Goal: Information Seeking & Learning: Learn about a topic

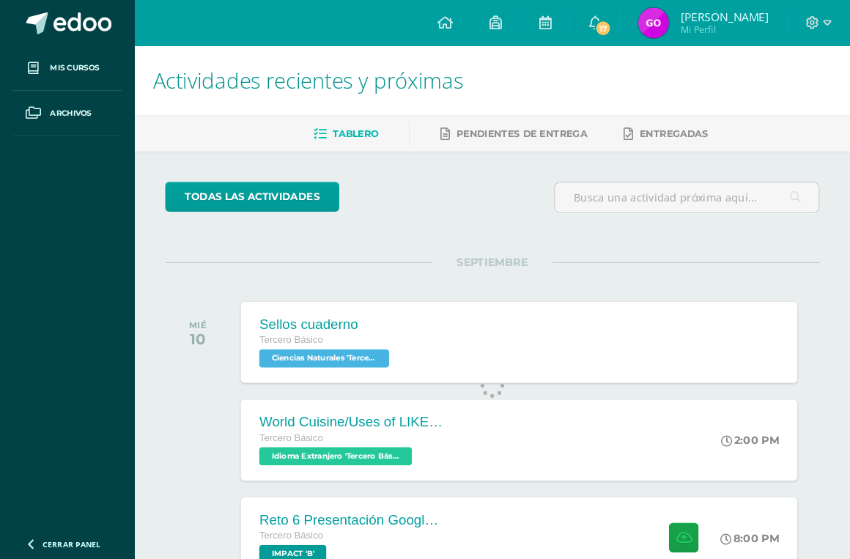
scroll to position [1, 0]
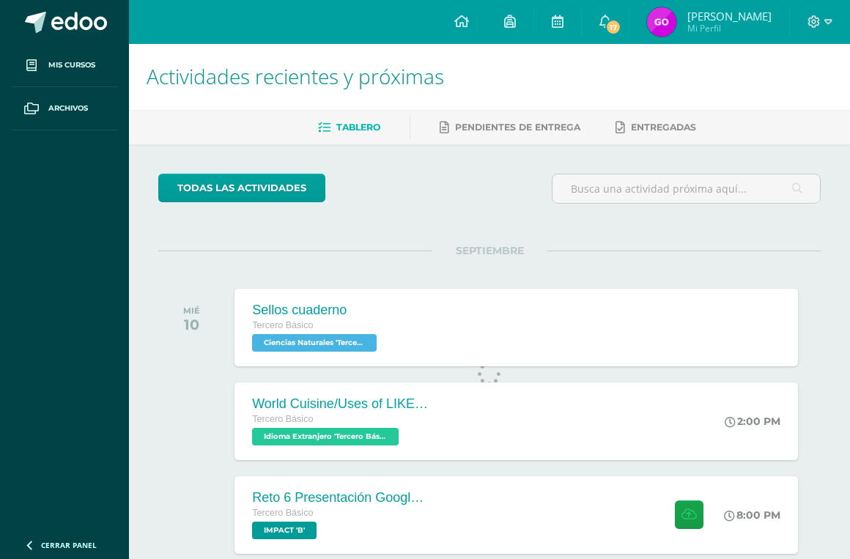
click at [256, 311] on div "Sellos cuaderno" at bounding box center [316, 310] width 128 height 15
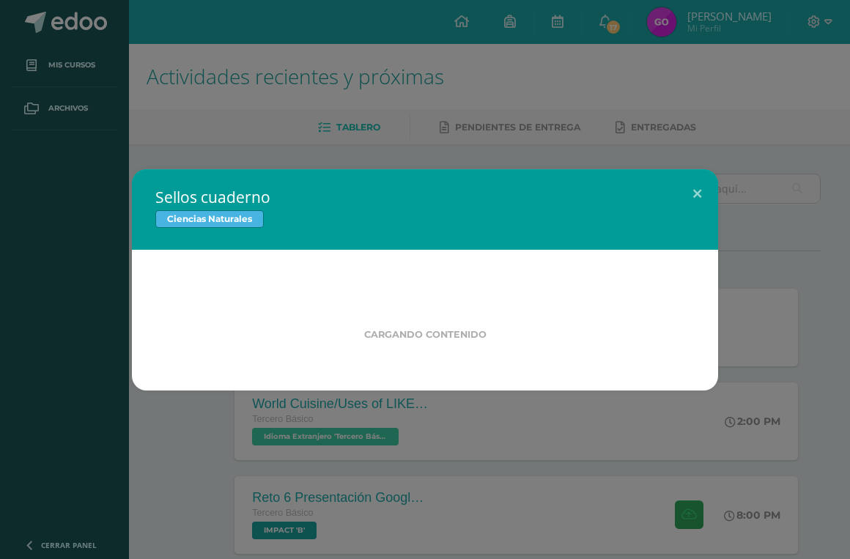
click at [703, 155] on div "Sellos cuaderno Ciencias Naturales Cargando contenido Loading..." at bounding box center [425, 279] width 850 height 559
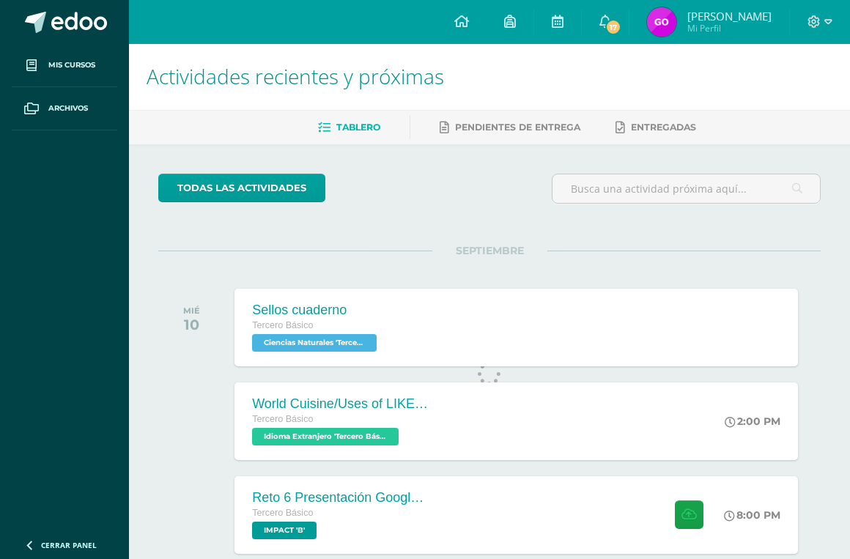
scroll to position [0, 0]
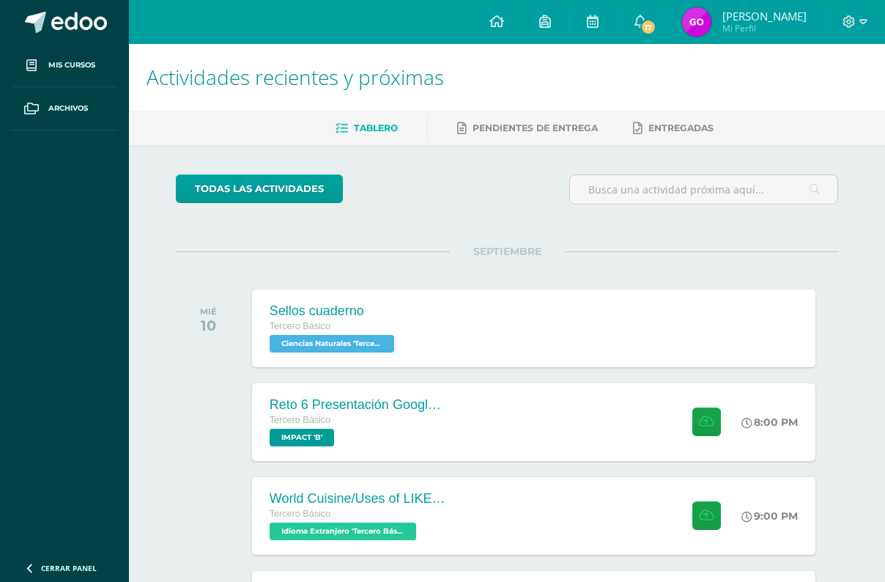
click at [646, 21] on span "17" at bounding box center [648, 27] width 16 height 16
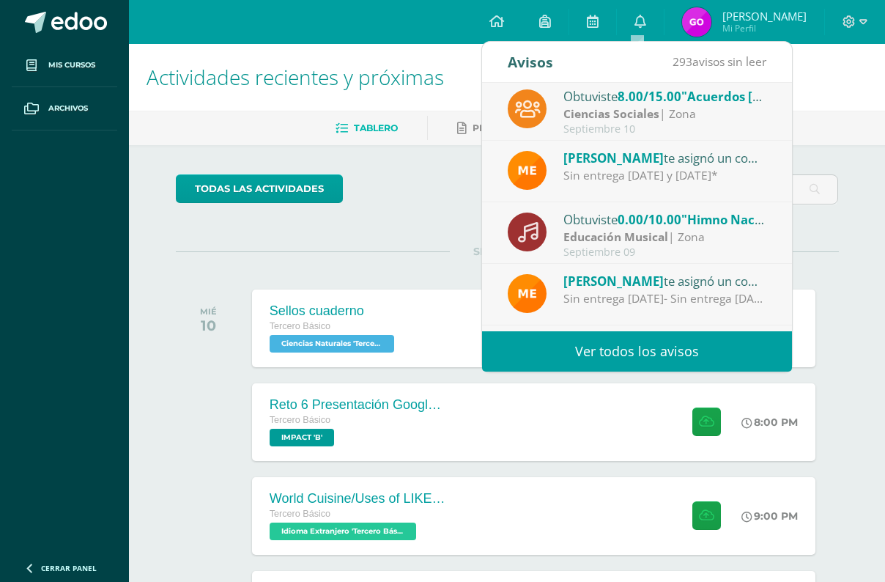
scroll to position [4, 0]
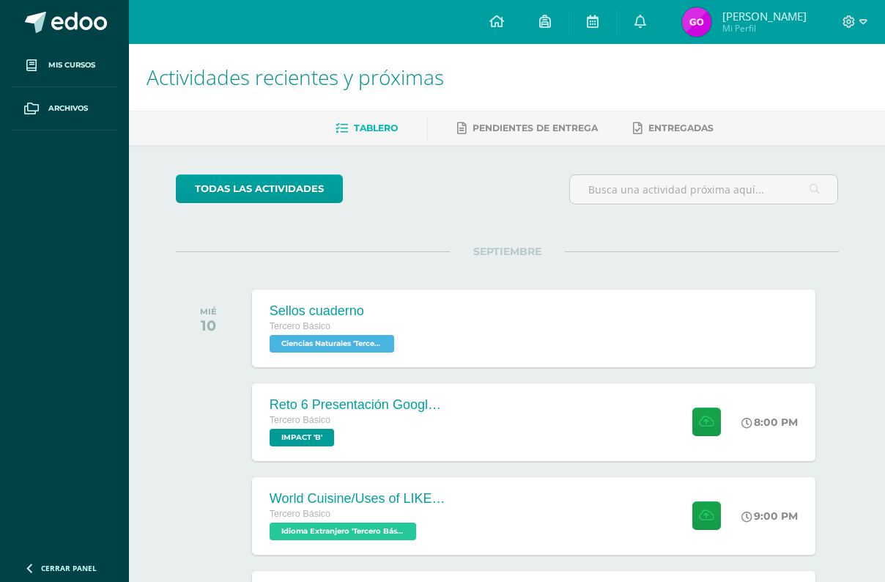
click at [829, 97] on h1 "Actividades recientes y próximas" at bounding box center [507, 77] width 721 height 67
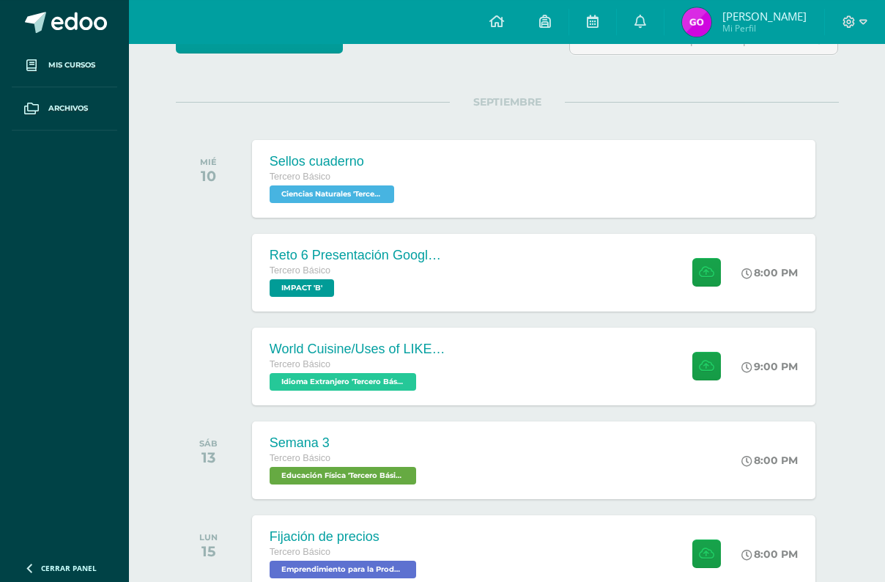
scroll to position [0, 0]
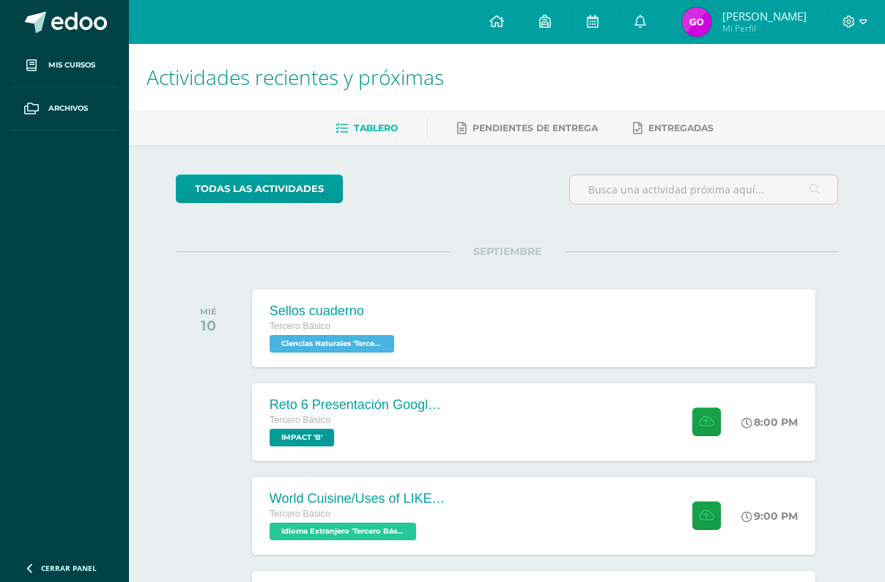
click at [681, 318] on div "Sellos cuaderno Tercero Básico Ciencias Naturales 'Tercero Básico B' Sellos cua…" at bounding box center [533, 328] width 563 height 78
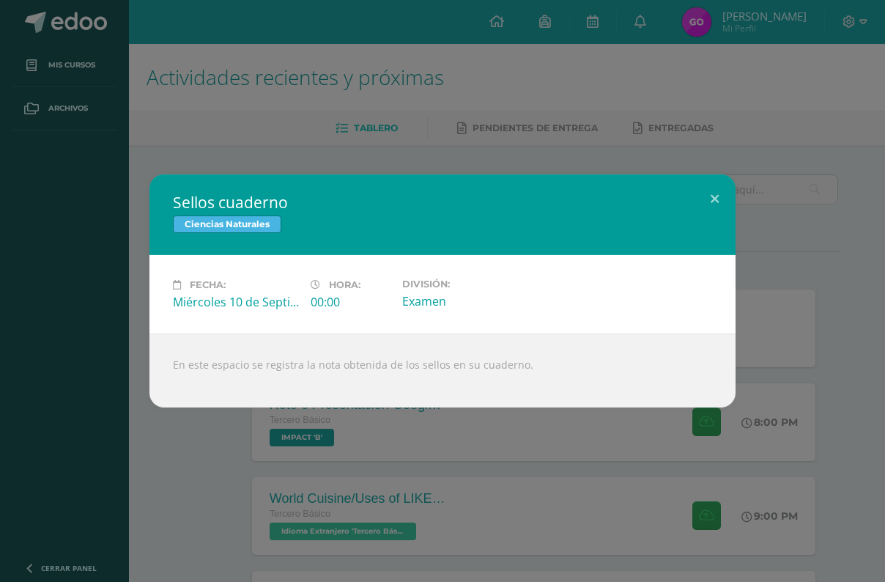
click at [714, 181] on button at bounding box center [715, 199] width 42 height 50
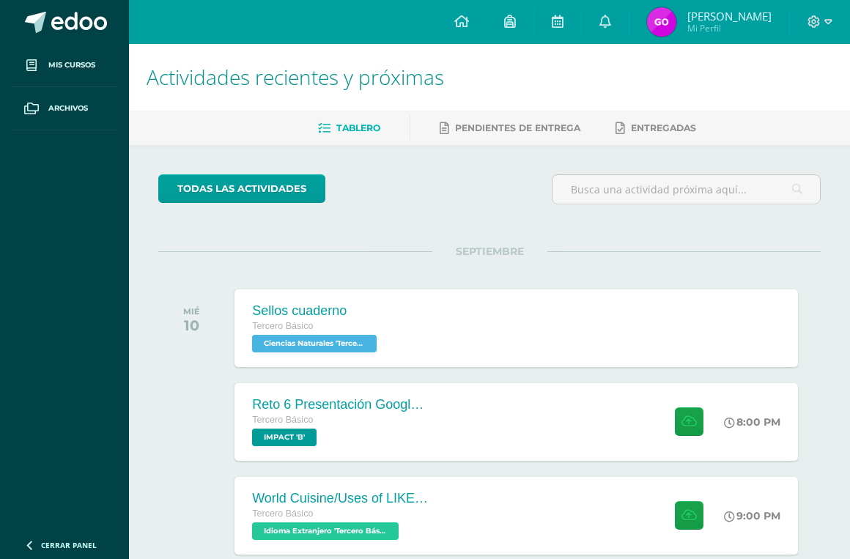
click at [604, 19] on icon at bounding box center [605, 21] width 12 height 13
click at [122, 272] on ul "Mis cursos Archivos" at bounding box center [64, 286] width 129 height 484
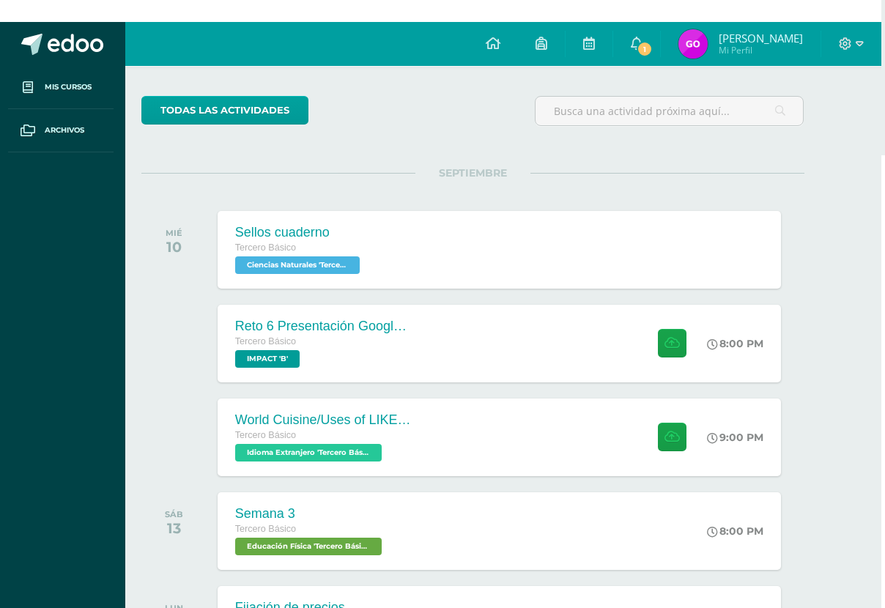
scroll to position [0, 35]
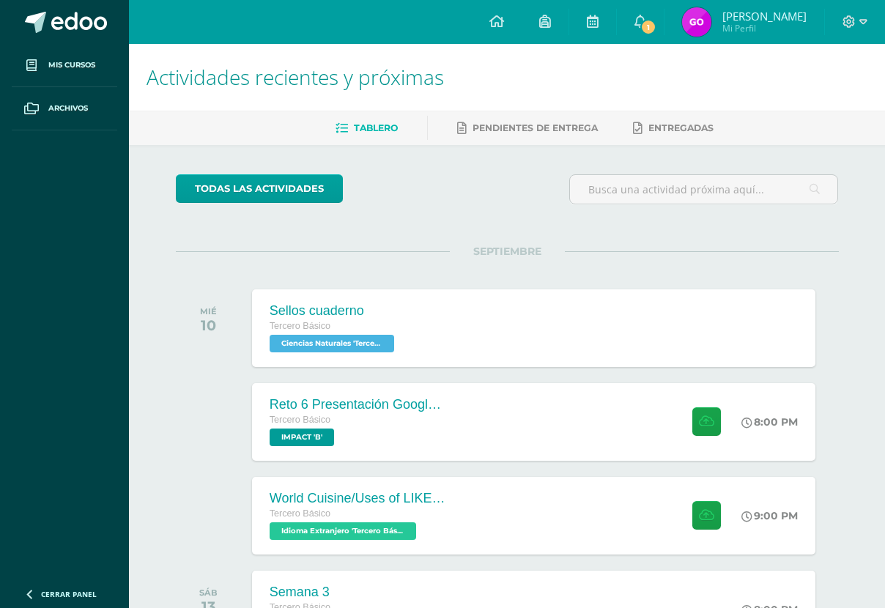
click at [635, 12] on link "1" at bounding box center [640, 22] width 47 height 44
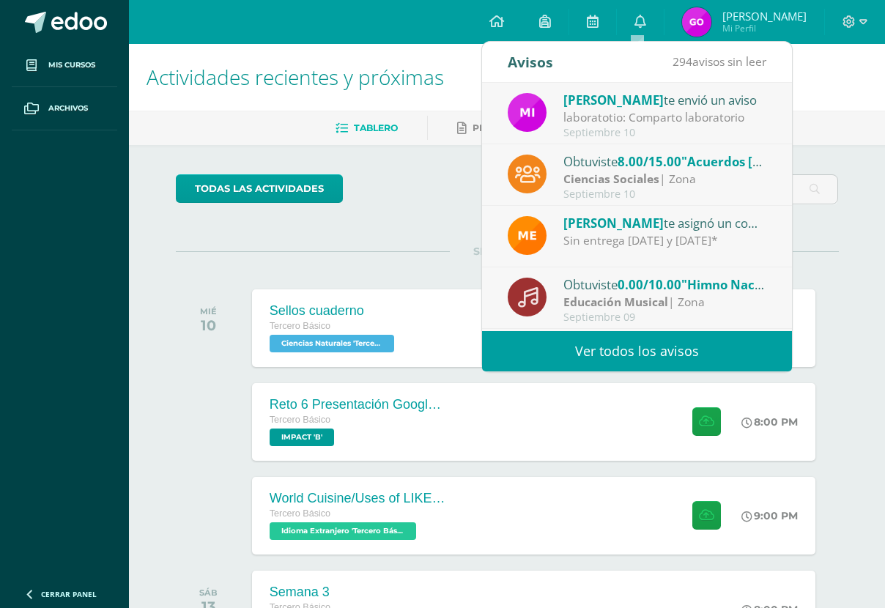
click at [536, 100] on img at bounding box center [527, 112] width 39 height 39
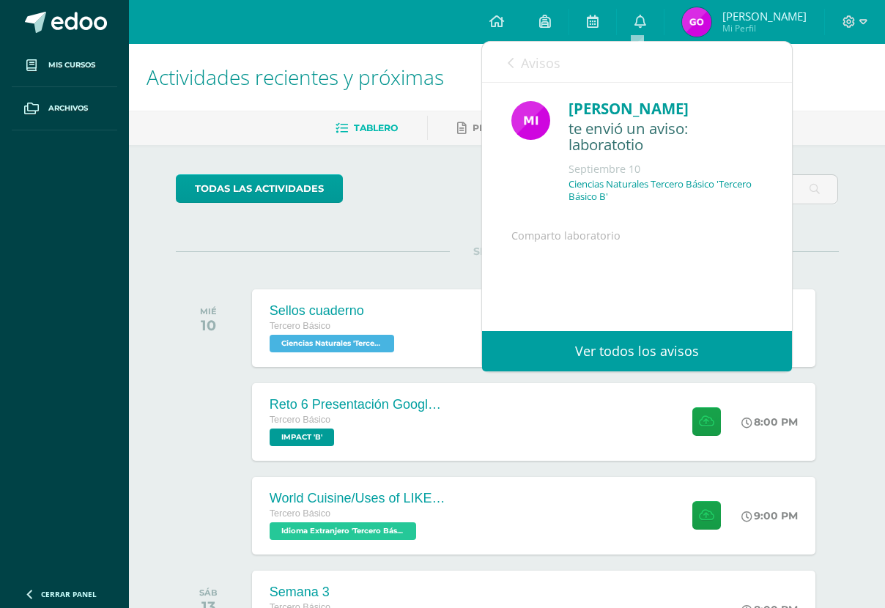
click at [774, 342] on link "Ver todos los avisos" at bounding box center [637, 351] width 310 height 40
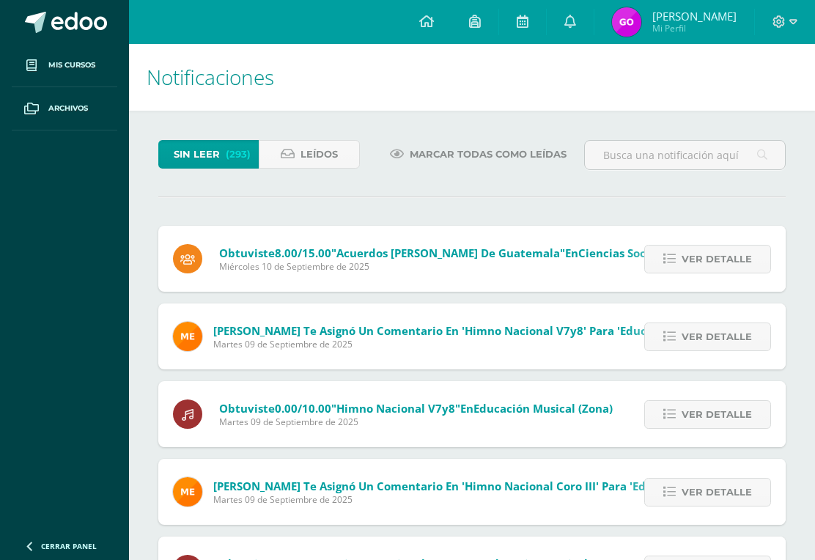
click at [328, 152] on span "Leídos" at bounding box center [318, 154] width 37 height 27
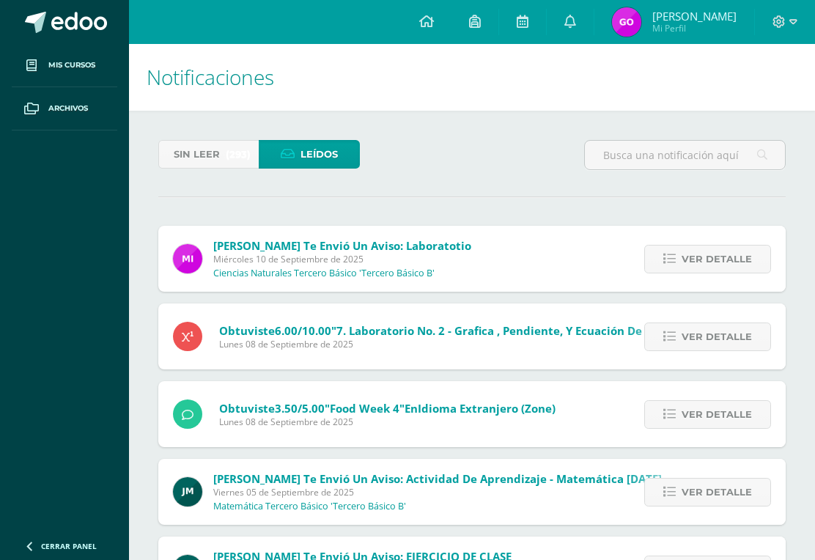
click at [738, 253] on span "Ver detalle" at bounding box center [716, 258] width 70 height 27
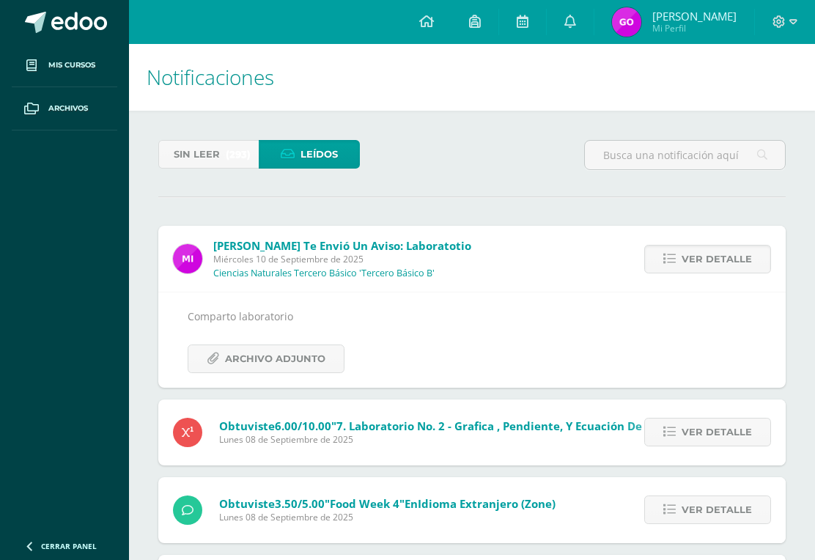
click at [311, 356] on span "Archivo Adjunto" at bounding box center [275, 358] width 100 height 27
